Goal: Transaction & Acquisition: Download file/media

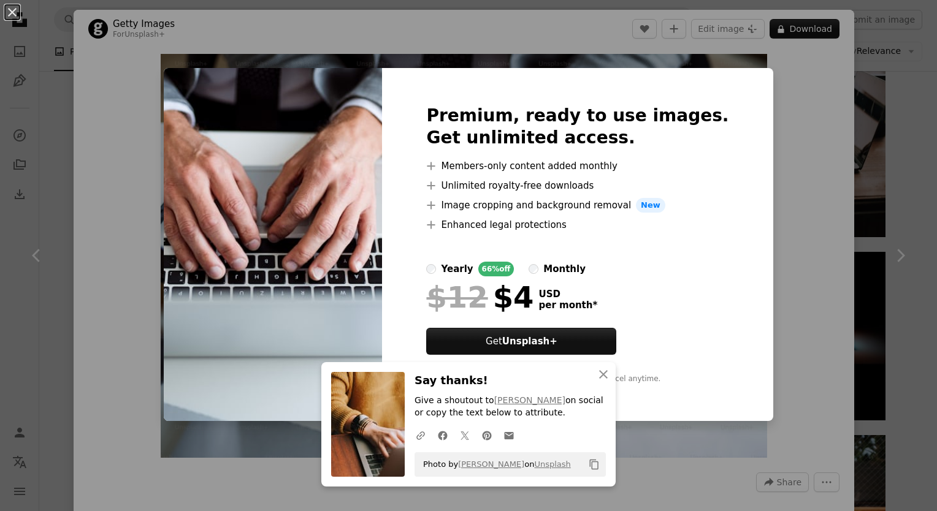
scroll to position [584, 0]
click at [601, 381] on icon "An X shape" at bounding box center [603, 374] width 15 height 15
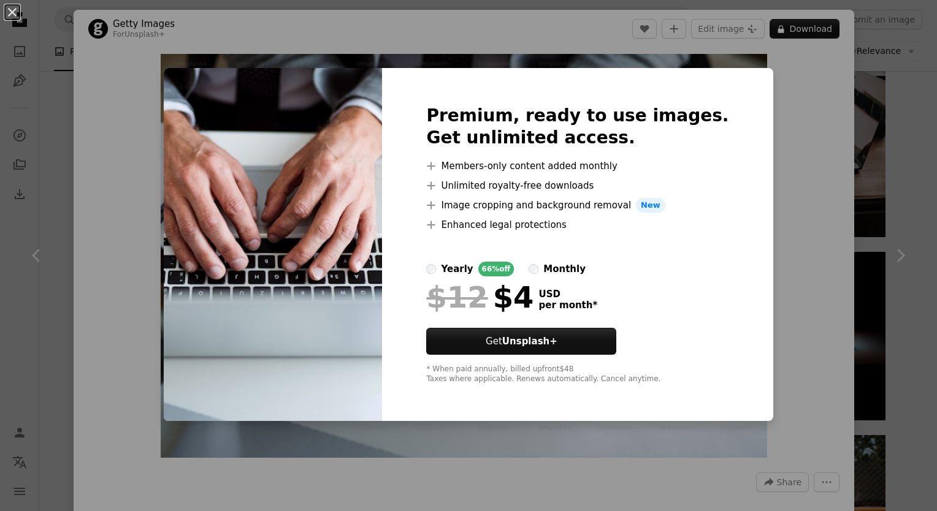
click at [758, 321] on div "An X shape Premium, ready to use images. Get unlimited access. A plus sign Memb…" at bounding box center [468, 255] width 937 height 511
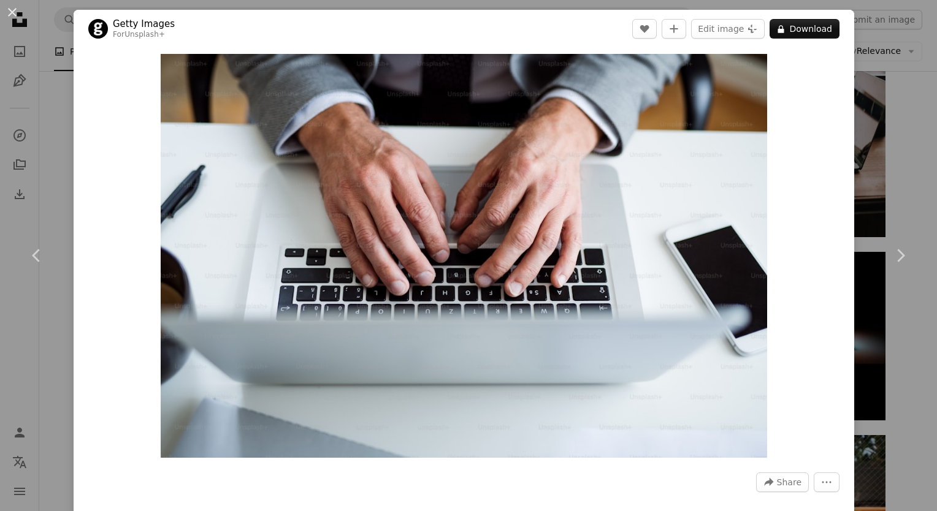
click at [831, 318] on div "Zoom in" at bounding box center [464, 256] width 780 height 416
click at [883, 278] on link "Chevron right" at bounding box center [900, 256] width 74 height 118
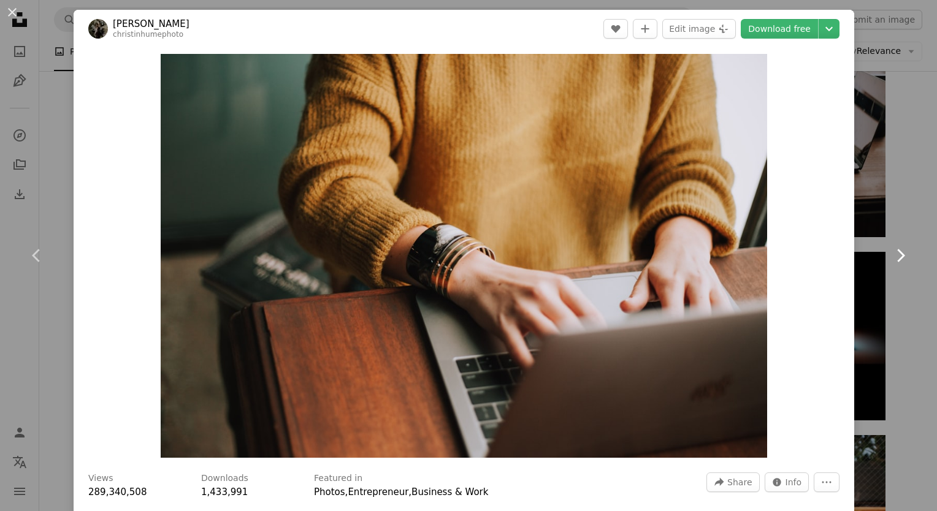
click at [883, 278] on link "Chevron right" at bounding box center [900, 256] width 74 height 118
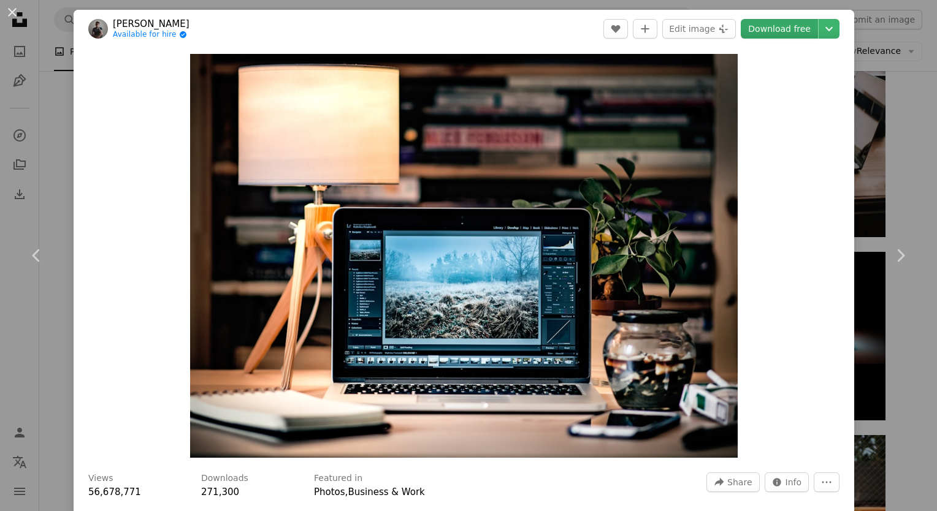
click at [791, 33] on link "Download free" at bounding box center [779, 29] width 77 height 20
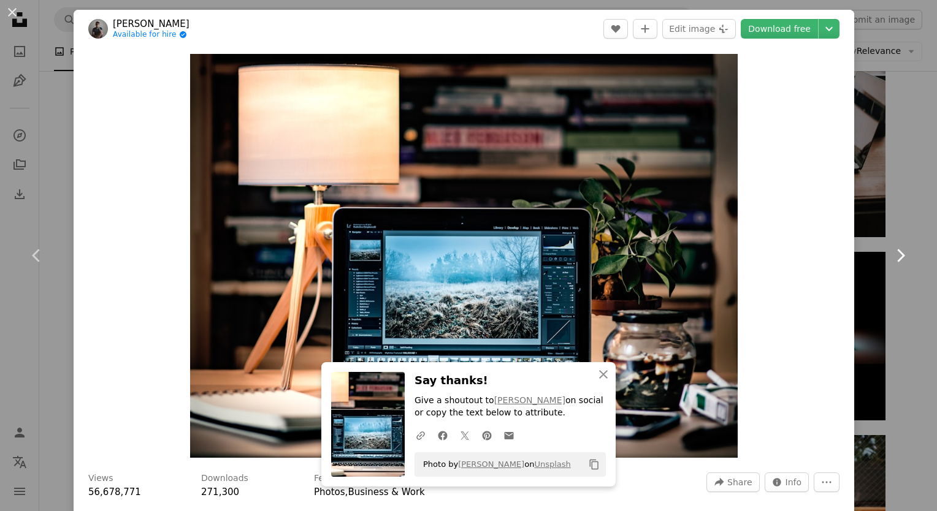
click at [873, 255] on link "Chevron right" at bounding box center [900, 256] width 74 height 118
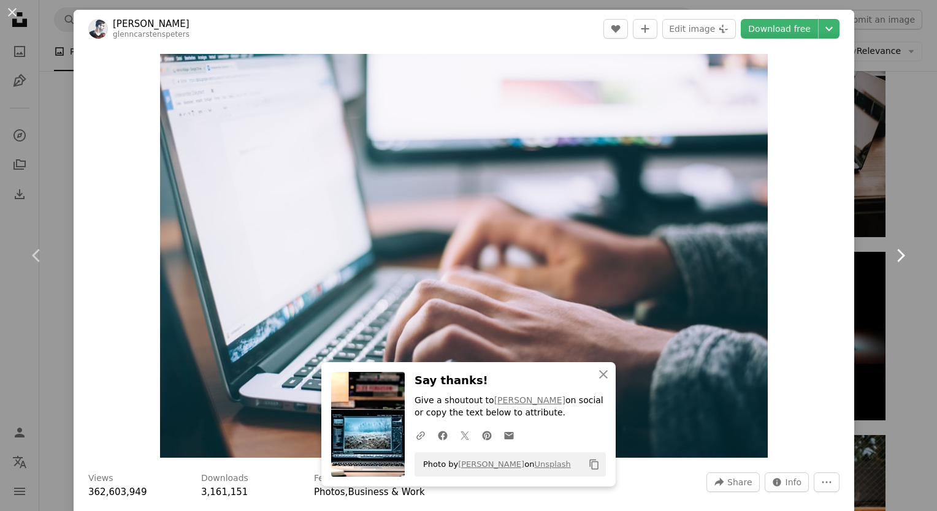
click at [885, 269] on link "Chevron right" at bounding box center [900, 256] width 74 height 118
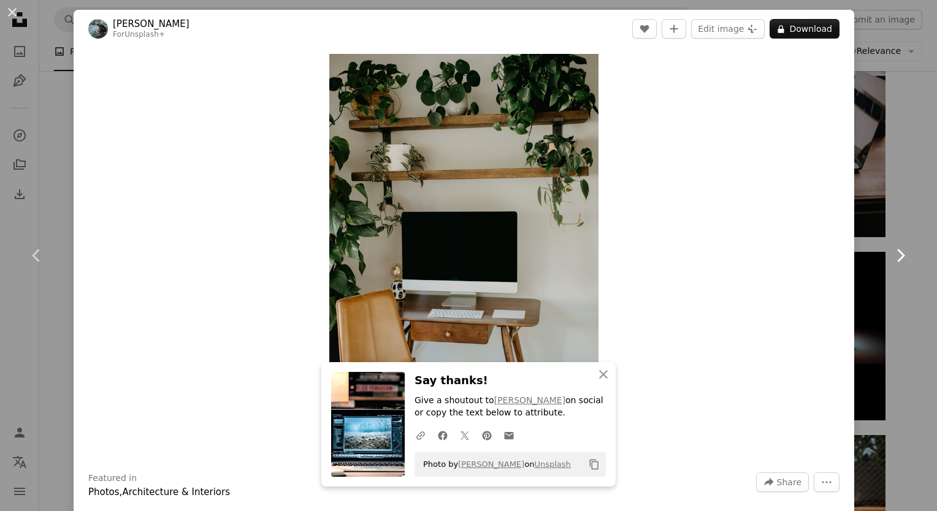
click at [885, 269] on link "Chevron right" at bounding box center [900, 256] width 74 height 118
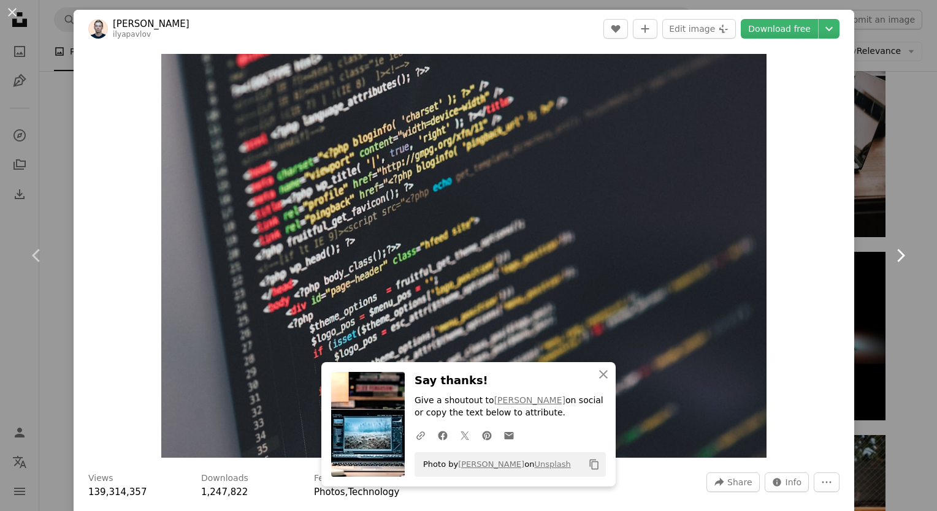
click at [885, 269] on link "Chevron right" at bounding box center [900, 256] width 74 height 118
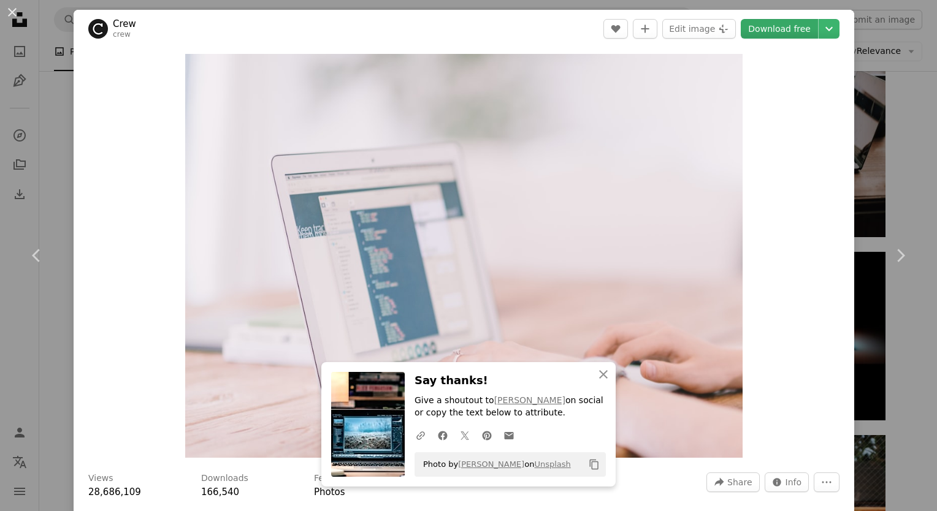
click at [792, 32] on link "Download free" at bounding box center [779, 29] width 77 height 20
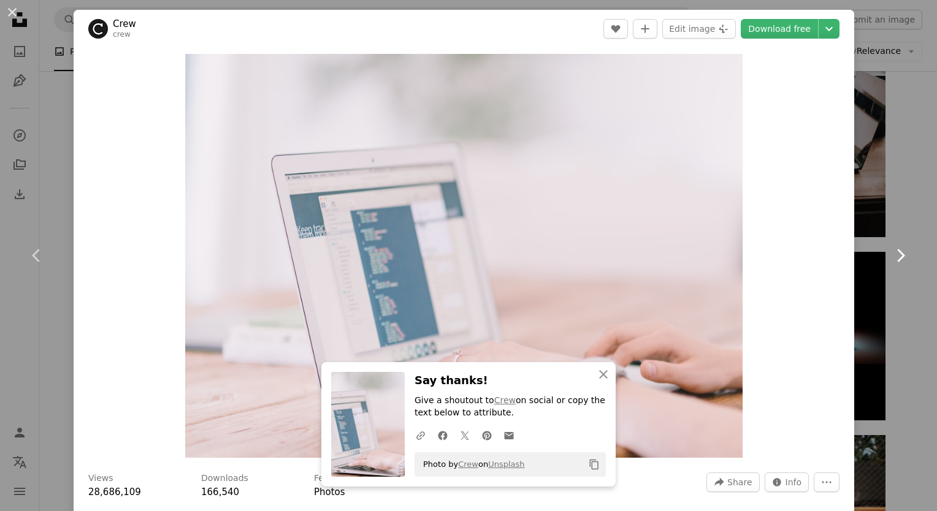
click at [897, 257] on icon at bounding box center [901, 255] width 8 height 13
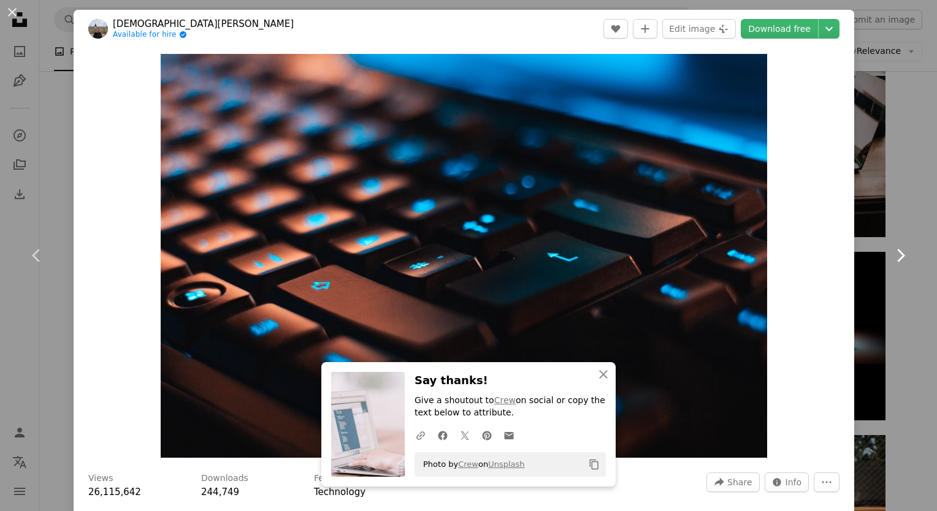
click at [897, 257] on icon at bounding box center [901, 255] width 8 height 13
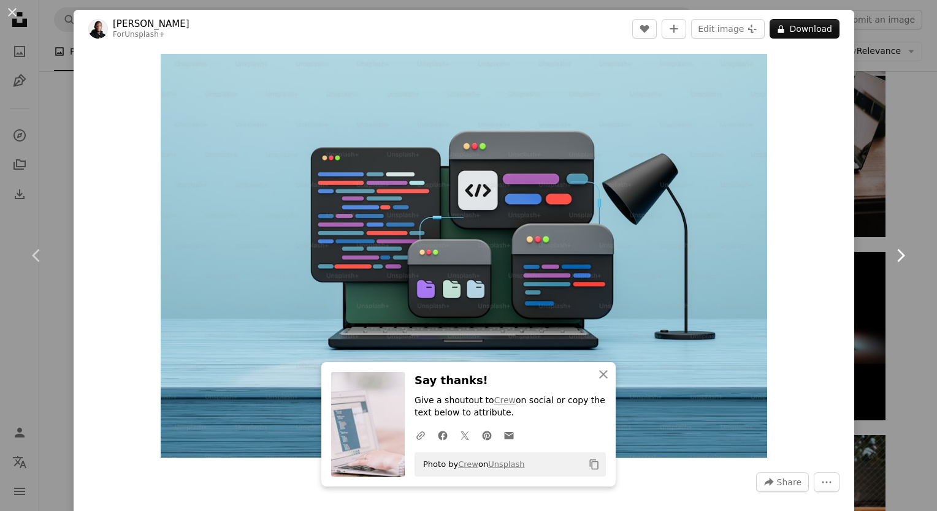
click at [897, 257] on icon at bounding box center [901, 255] width 8 height 13
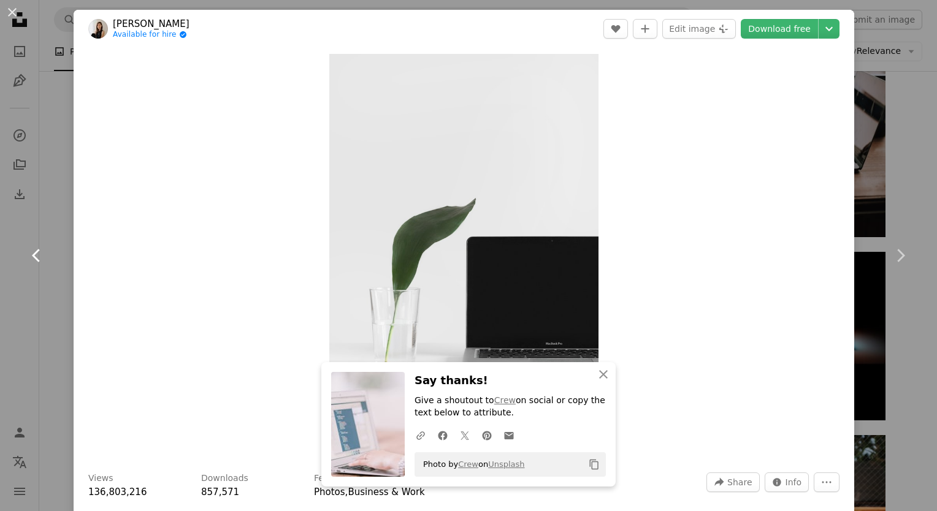
click at [37, 259] on icon at bounding box center [36, 255] width 8 height 13
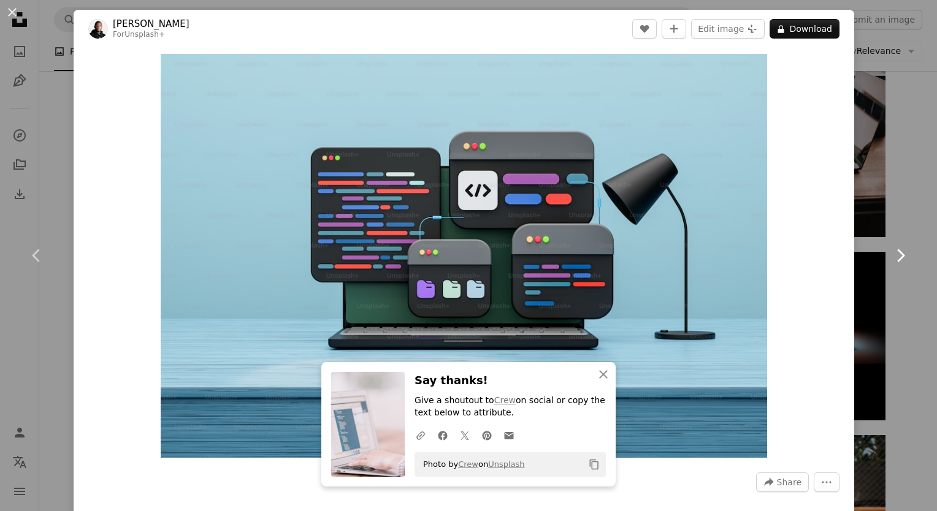
click at [878, 267] on link "Chevron right" at bounding box center [900, 256] width 74 height 118
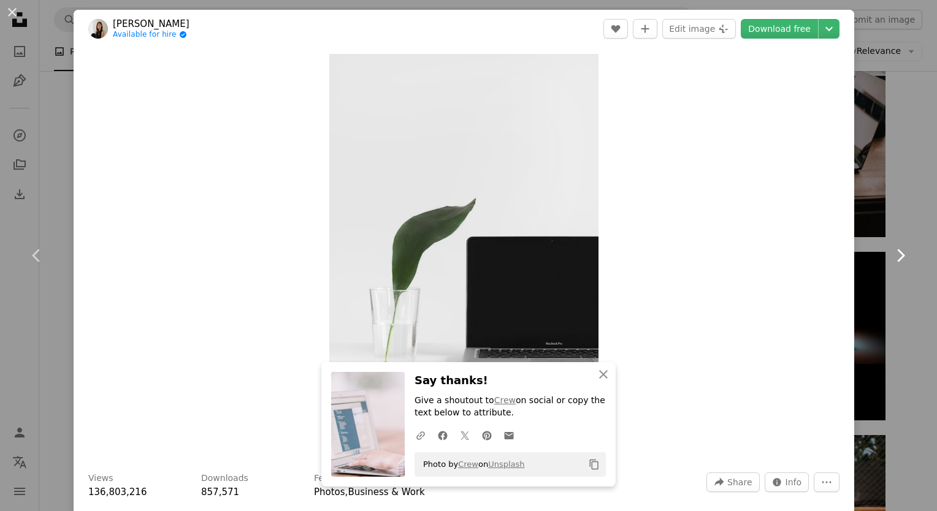
click at [878, 267] on link "Chevron right" at bounding box center [900, 256] width 74 height 118
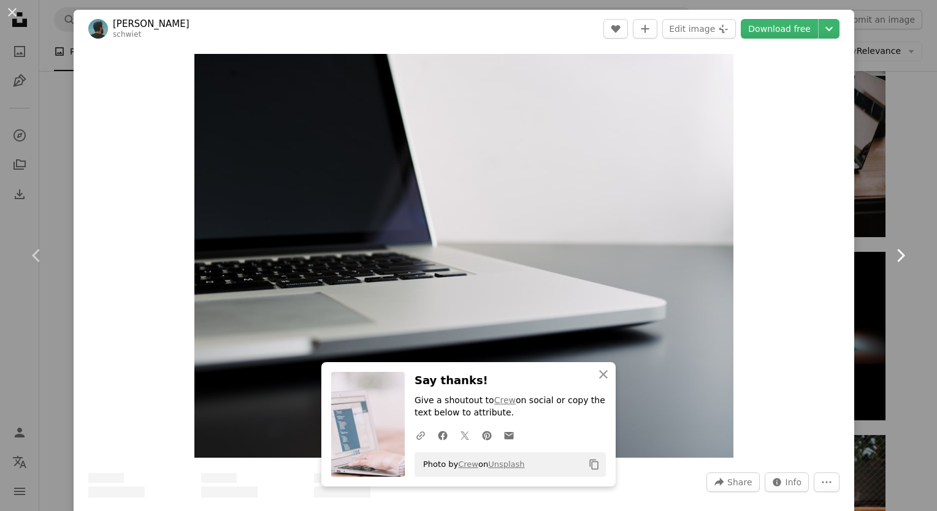
click at [878, 267] on link "Chevron right" at bounding box center [900, 256] width 74 height 118
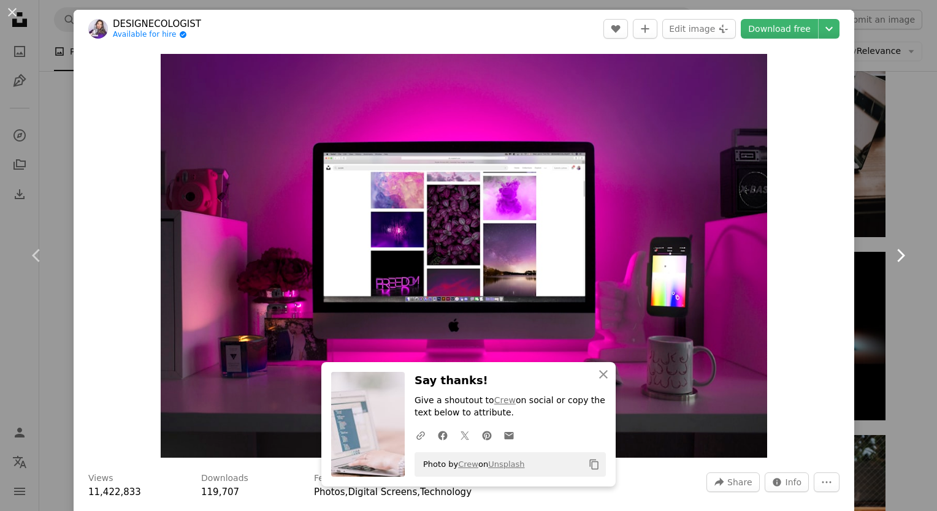
click at [878, 267] on link "Chevron right" at bounding box center [900, 256] width 74 height 118
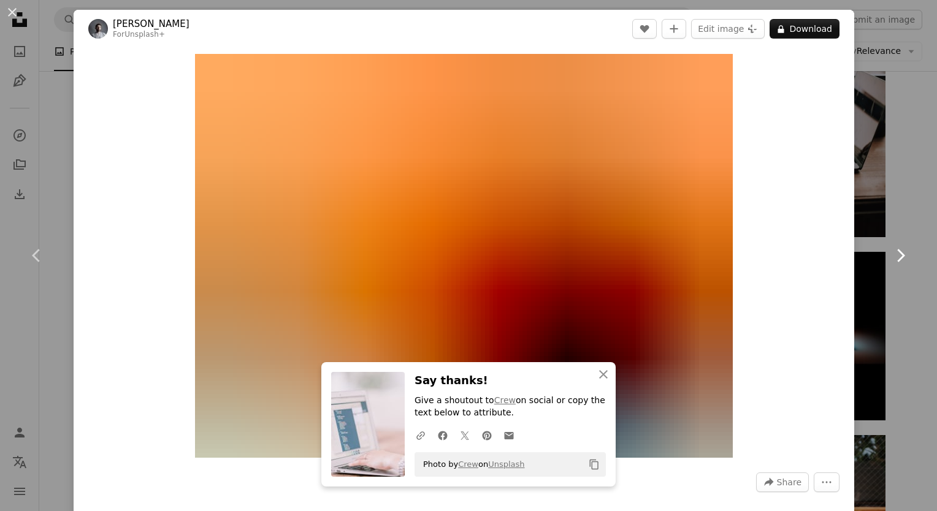
click at [883, 282] on link "Chevron right" at bounding box center [900, 256] width 74 height 118
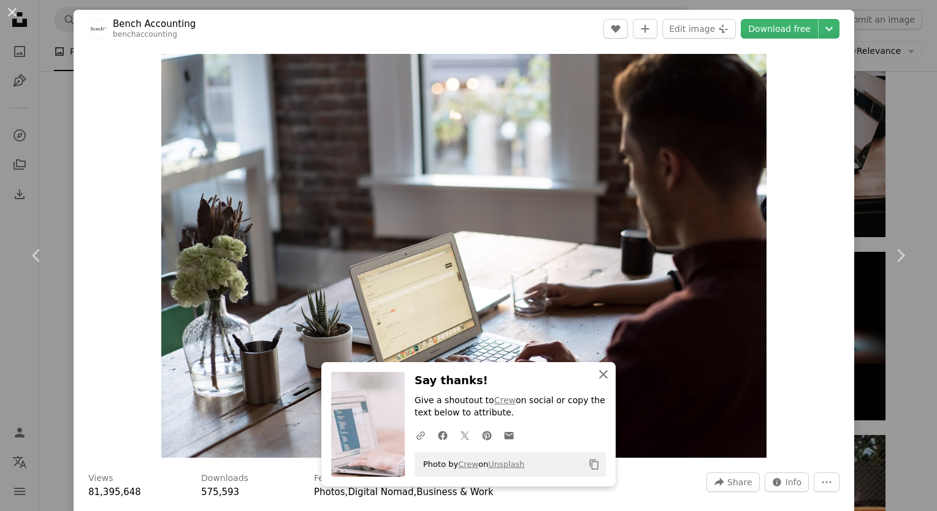
click at [601, 384] on button "An X shape Close" at bounding box center [603, 374] width 25 height 25
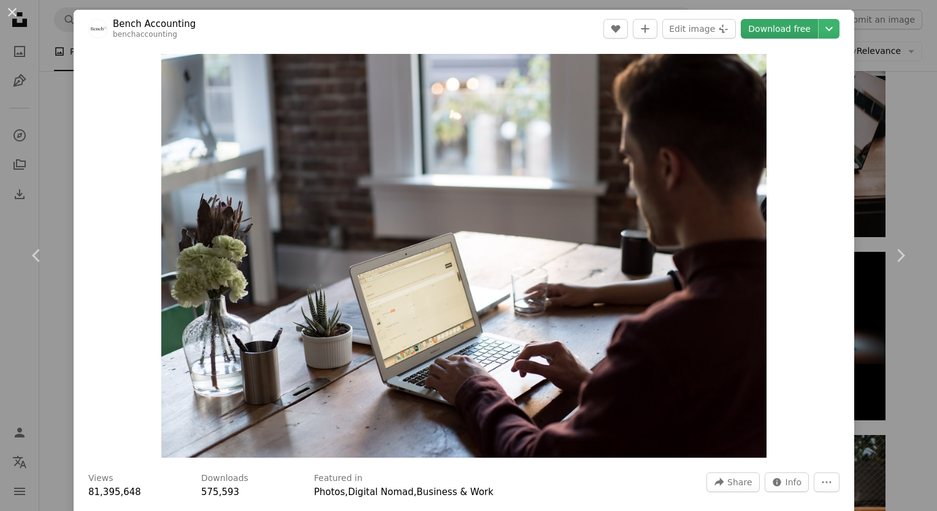
click at [755, 31] on link "Download free" at bounding box center [779, 29] width 77 height 20
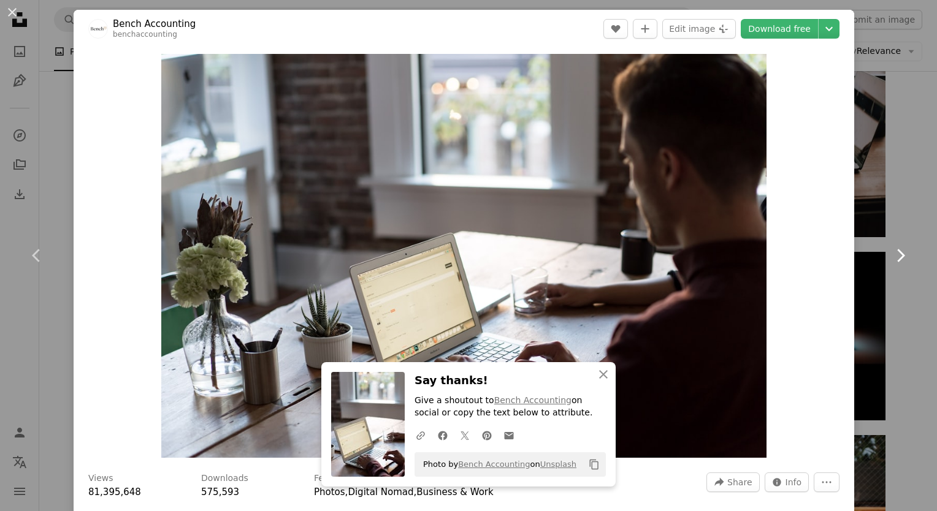
click at [888, 276] on link "Chevron right" at bounding box center [900, 256] width 74 height 118
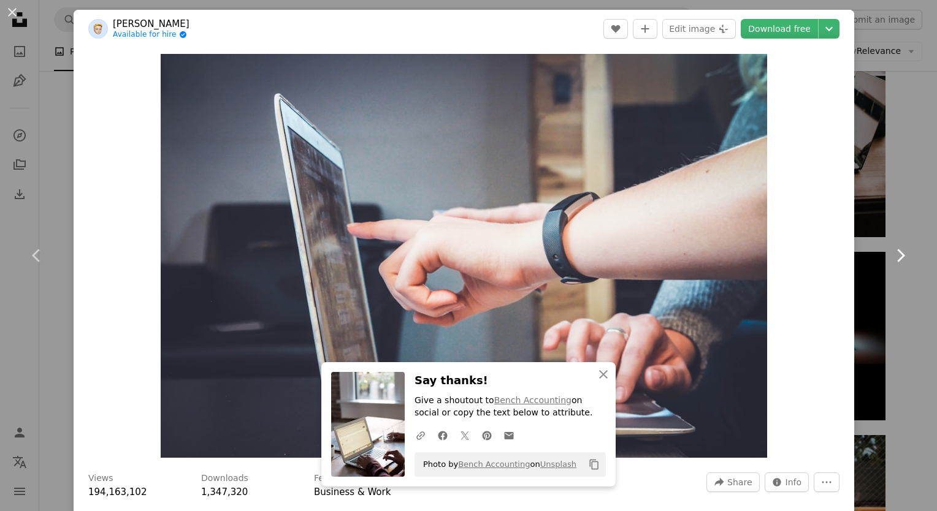
click at [888, 276] on link "Chevron right" at bounding box center [900, 256] width 74 height 118
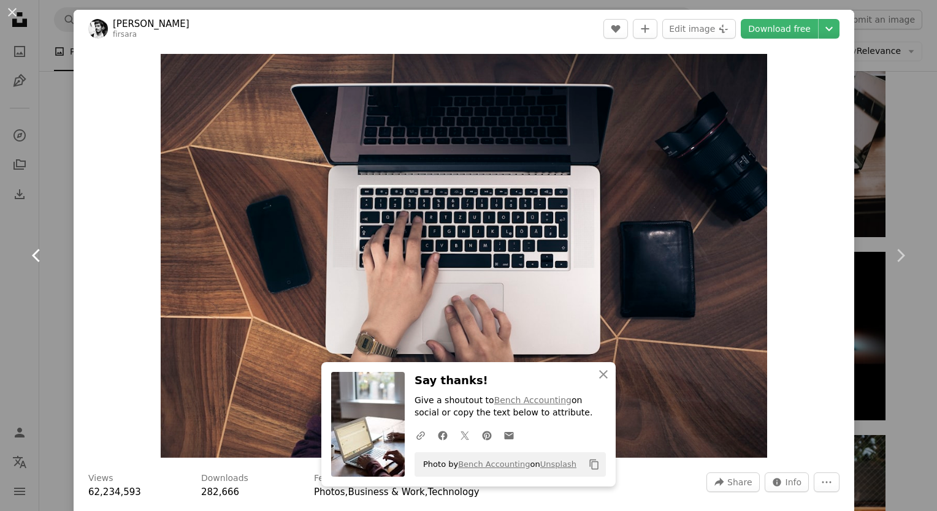
click at [45, 254] on icon "Chevron left" at bounding box center [37, 256] width 20 height 20
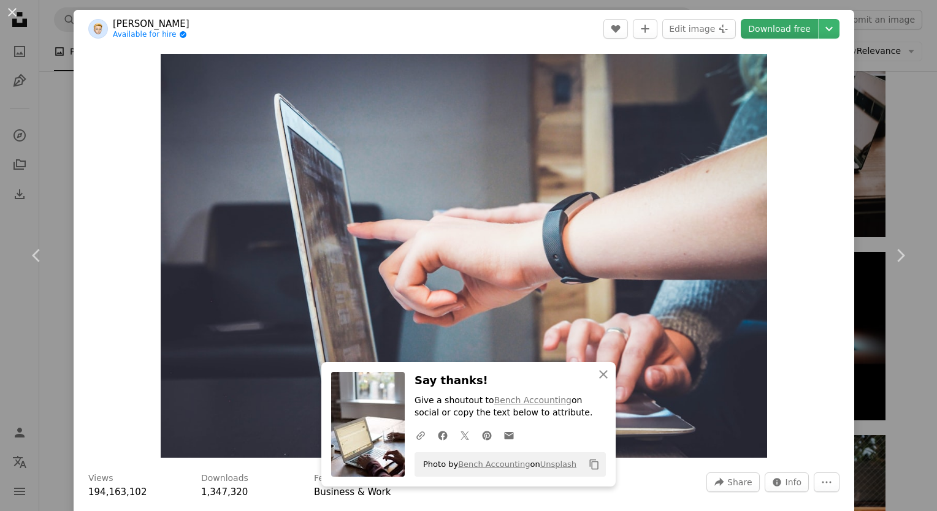
click at [796, 26] on link "Download free" at bounding box center [779, 29] width 77 height 20
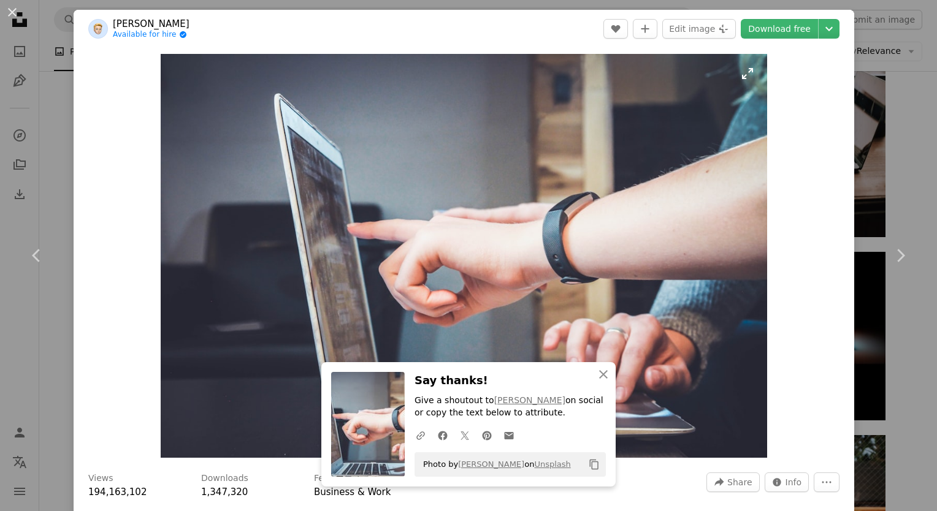
click at [736, 307] on img "Zoom in on this image" at bounding box center [464, 256] width 606 height 404
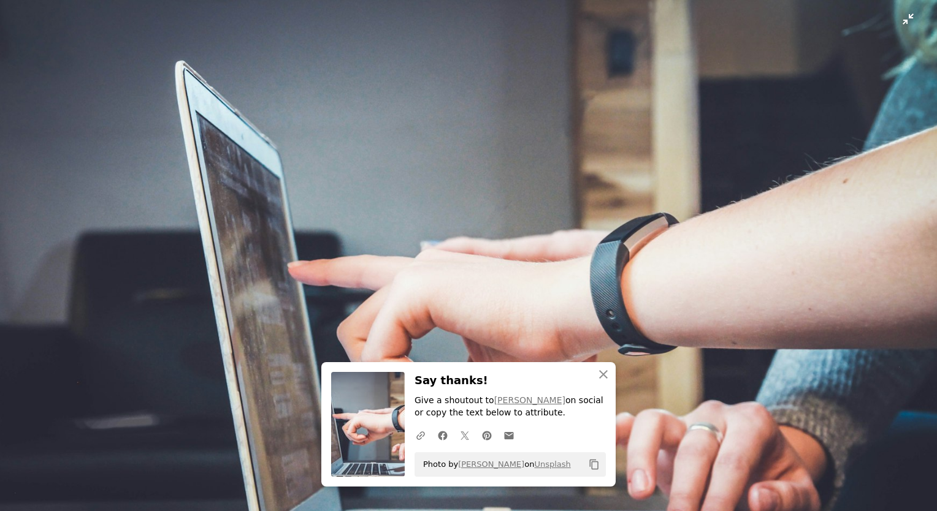
scroll to position [51, 0]
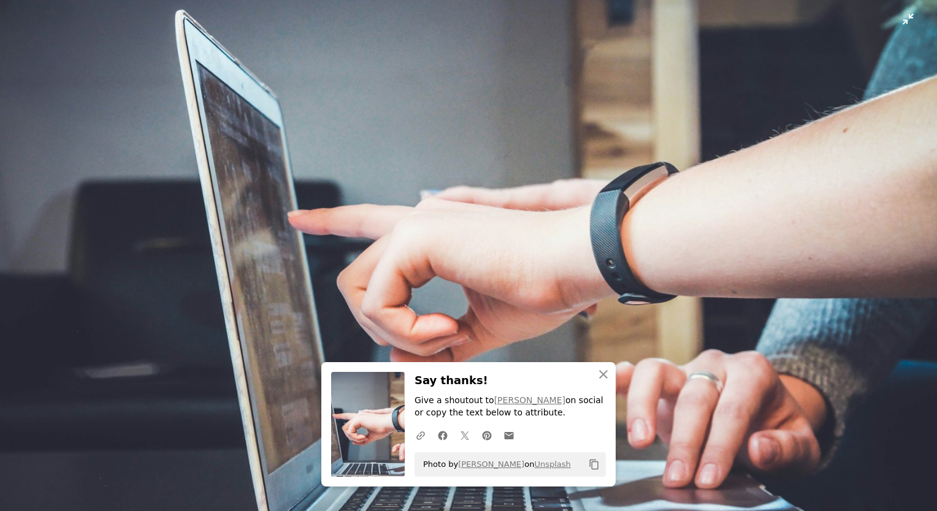
click at [889, 269] on img "Zoom out on this image" at bounding box center [468, 261] width 938 height 625
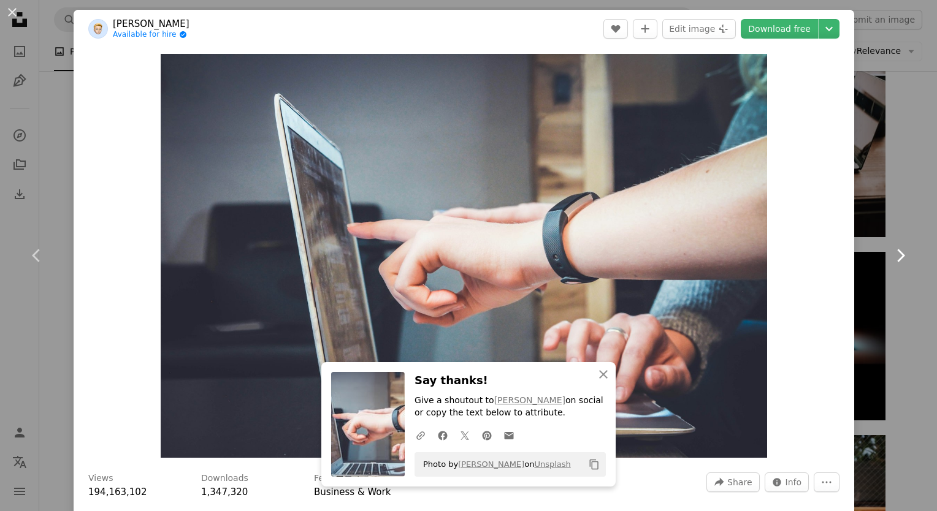
click at [893, 263] on icon "Chevron right" at bounding box center [900, 256] width 20 height 20
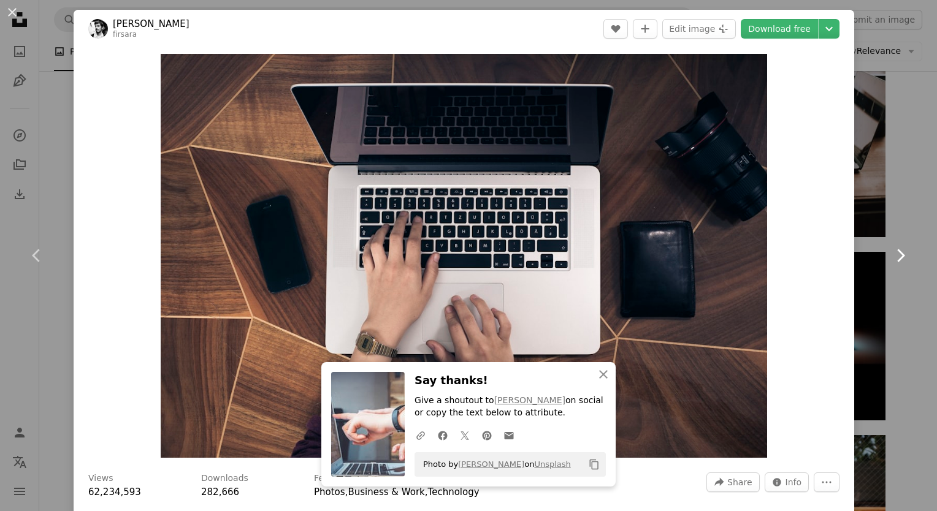
click at [893, 263] on icon "Chevron right" at bounding box center [900, 256] width 20 height 20
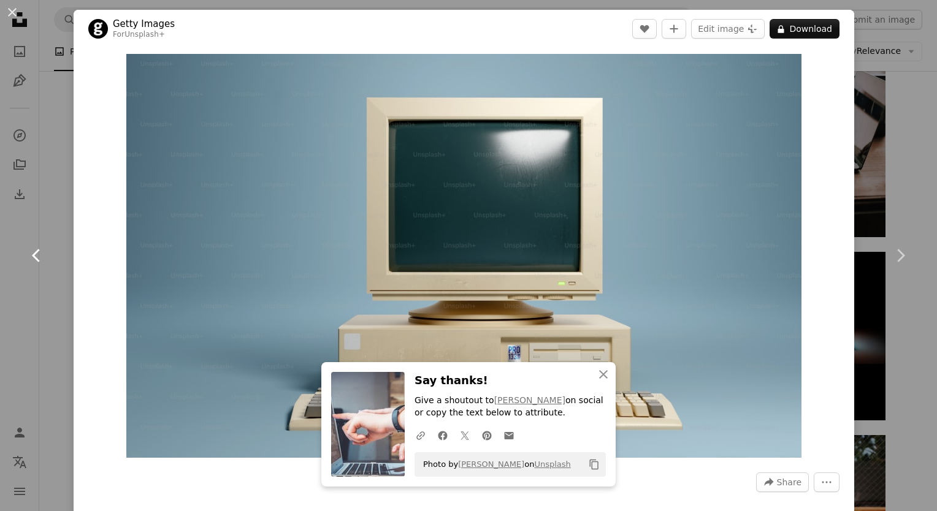
click at [25, 250] on link "Chevron left" at bounding box center [37, 256] width 74 height 118
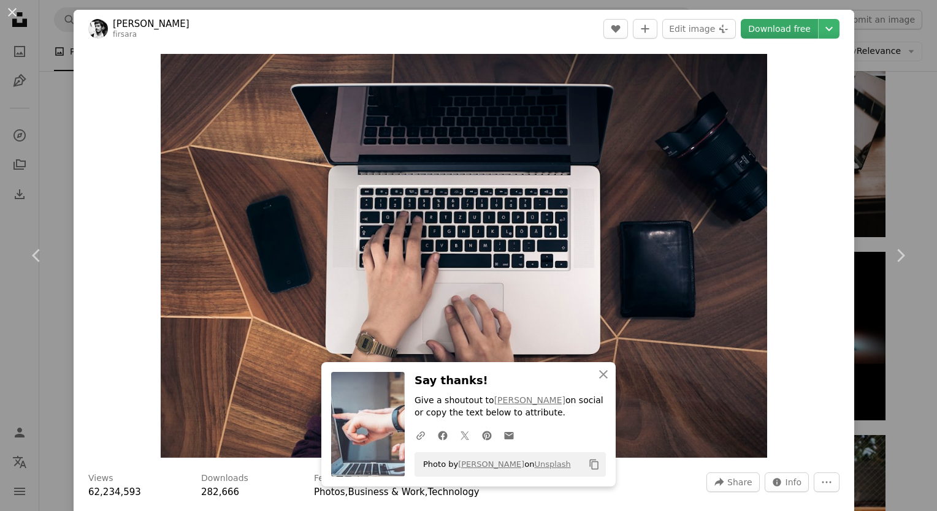
click at [791, 36] on link "Download free" at bounding box center [779, 29] width 77 height 20
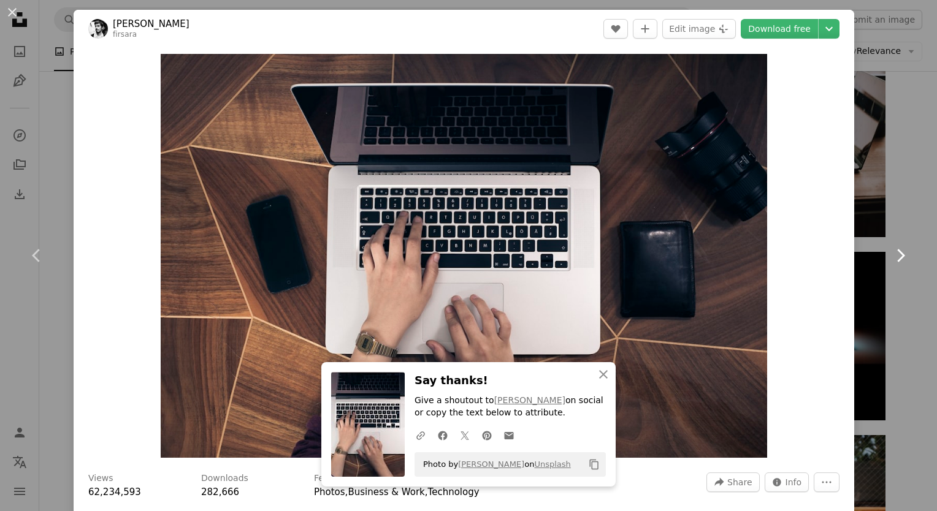
click at [883, 266] on link "Chevron right" at bounding box center [900, 256] width 74 height 118
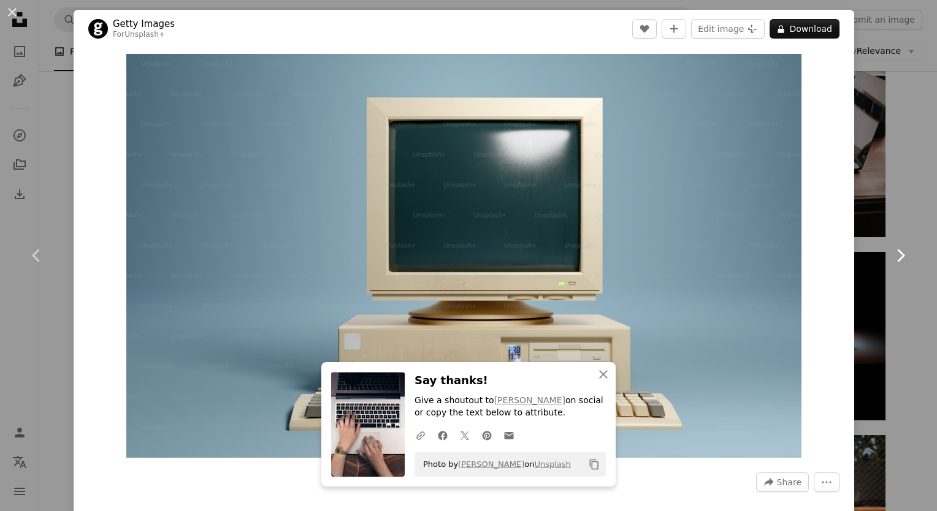
click at [883, 266] on link "Chevron right" at bounding box center [900, 256] width 74 height 118
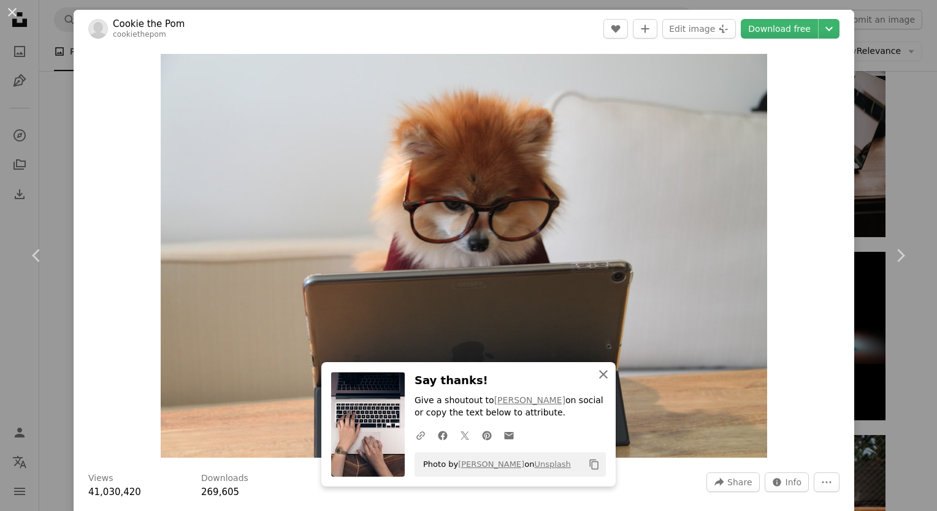
click at [605, 386] on button "An X shape Close" at bounding box center [603, 374] width 25 height 25
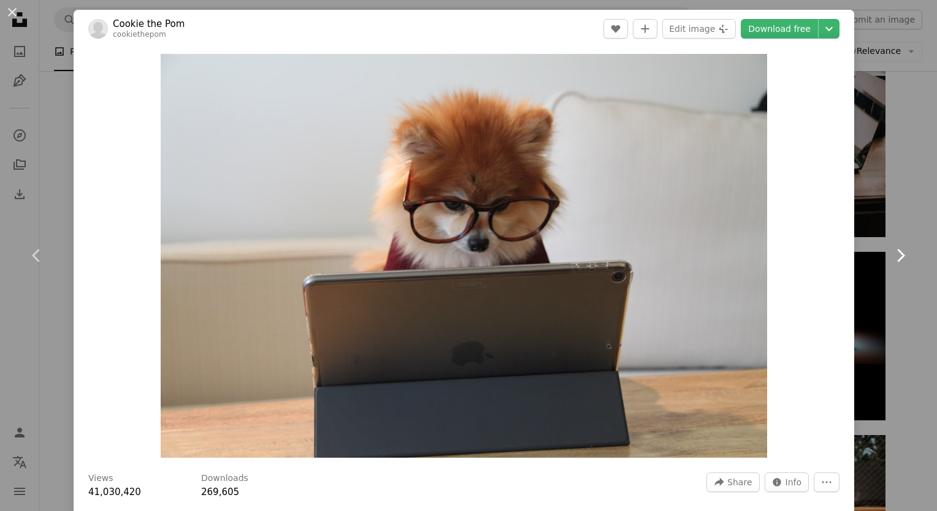
click at [915, 294] on link "Chevron right" at bounding box center [900, 256] width 74 height 118
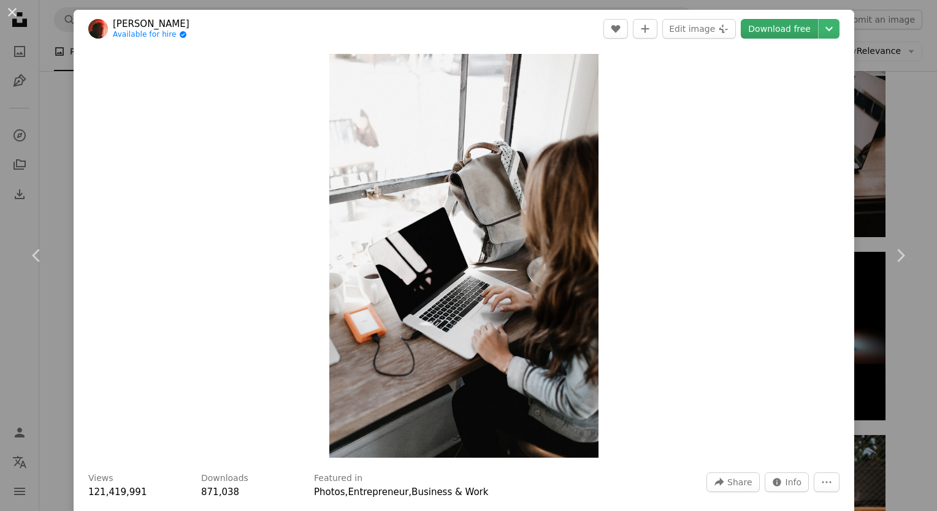
click at [795, 28] on link "Download free" at bounding box center [779, 29] width 77 height 20
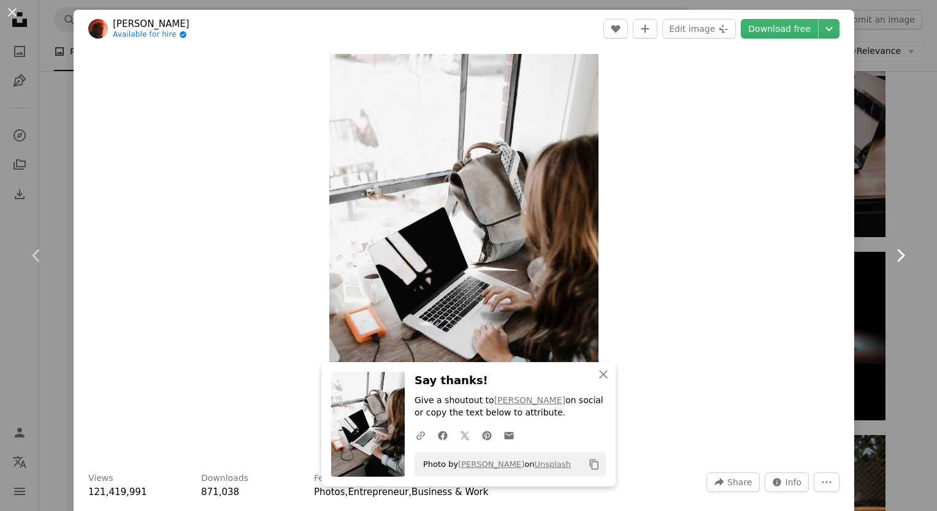
click at [902, 254] on link "Chevron right" at bounding box center [900, 256] width 74 height 118
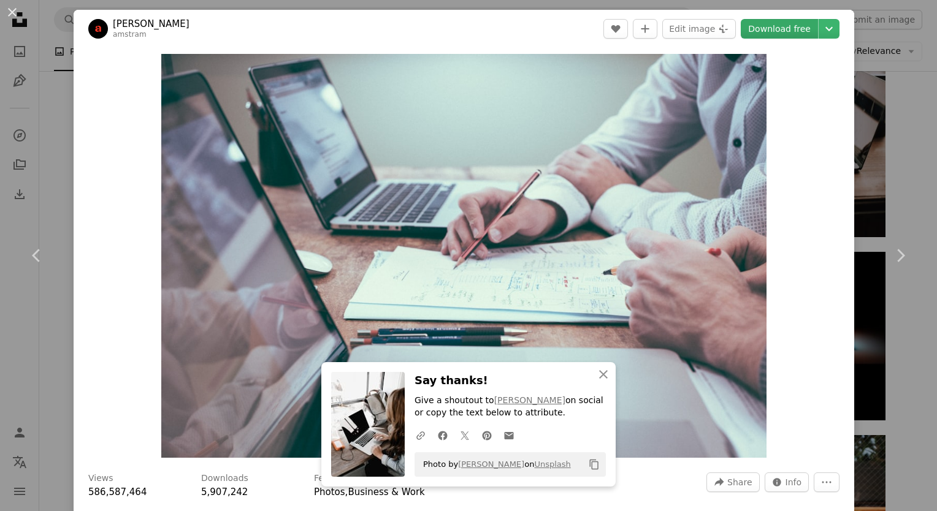
click at [779, 25] on link "Download free" at bounding box center [779, 29] width 77 height 20
